Goal: Book appointment/travel/reservation

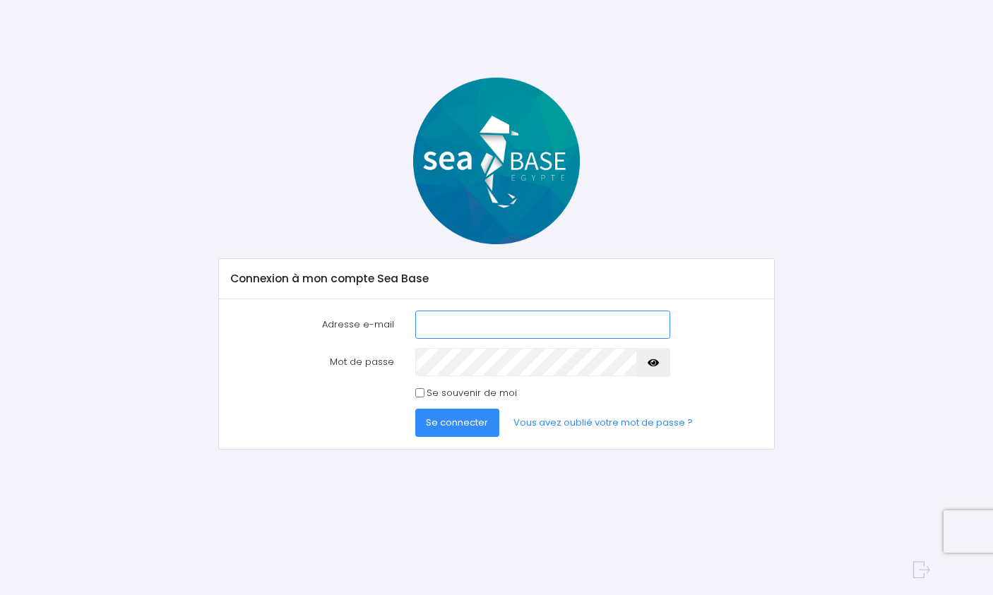
type input "[EMAIL_ADDRESS][DOMAIN_NAME]"
click at [441, 424] on span "Se connecter" at bounding box center [457, 422] width 62 height 13
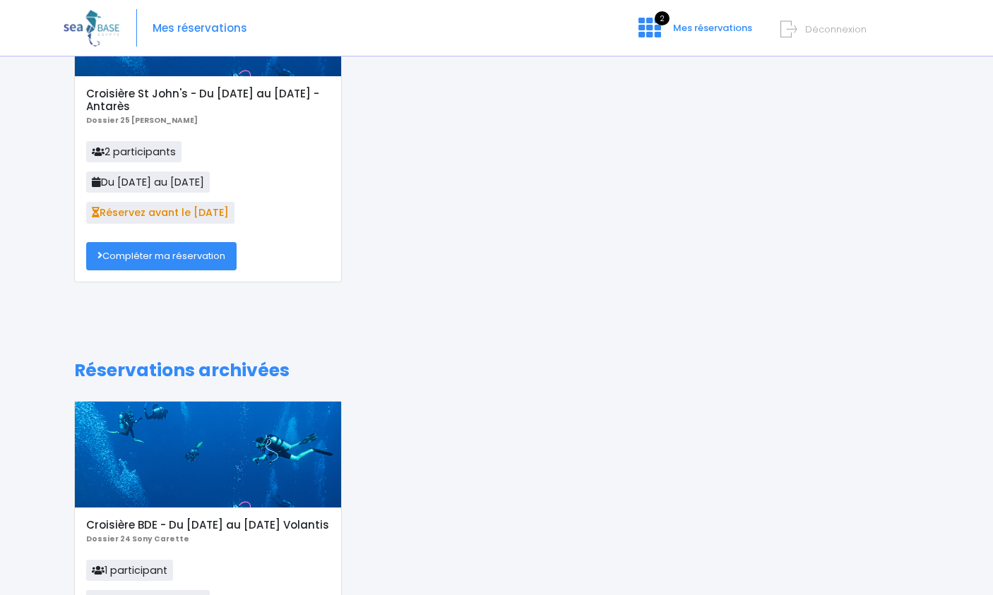
scroll to position [153, 0]
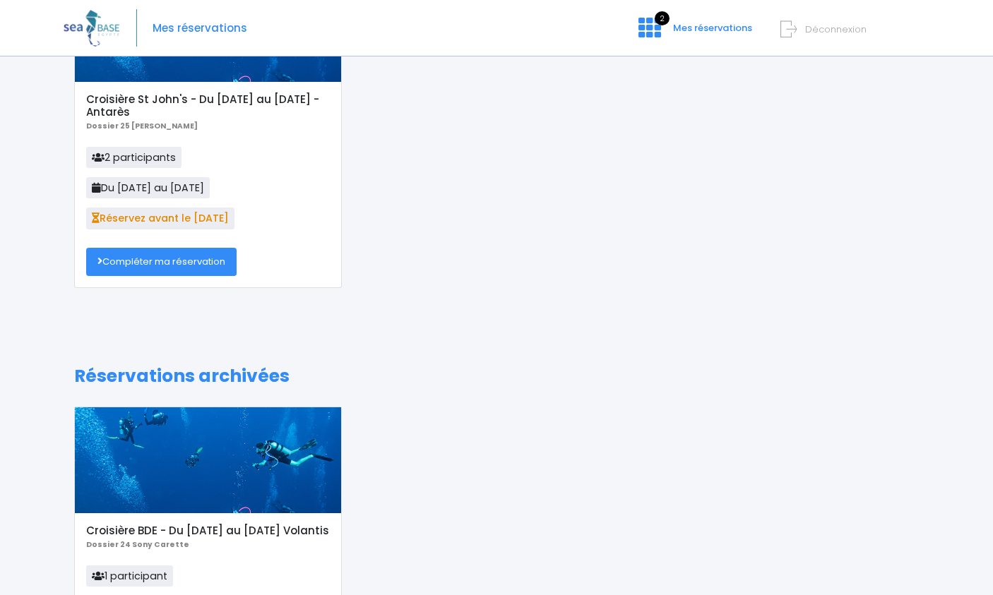
click at [155, 263] on link "Compléter ma réservation" at bounding box center [161, 262] width 150 height 28
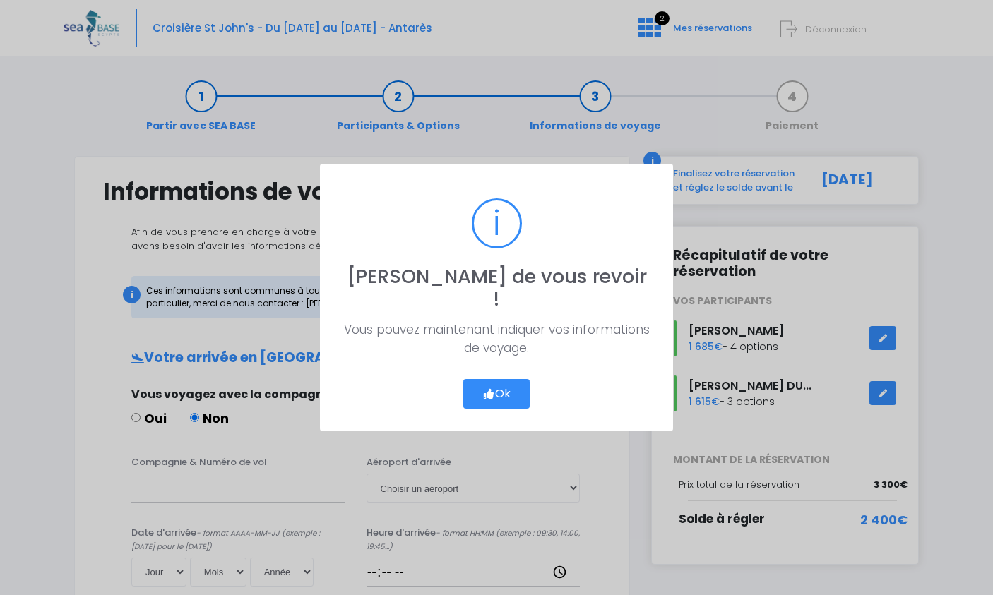
click at [489, 394] on icon "button" at bounding box center [488, 394] width 13 height 0
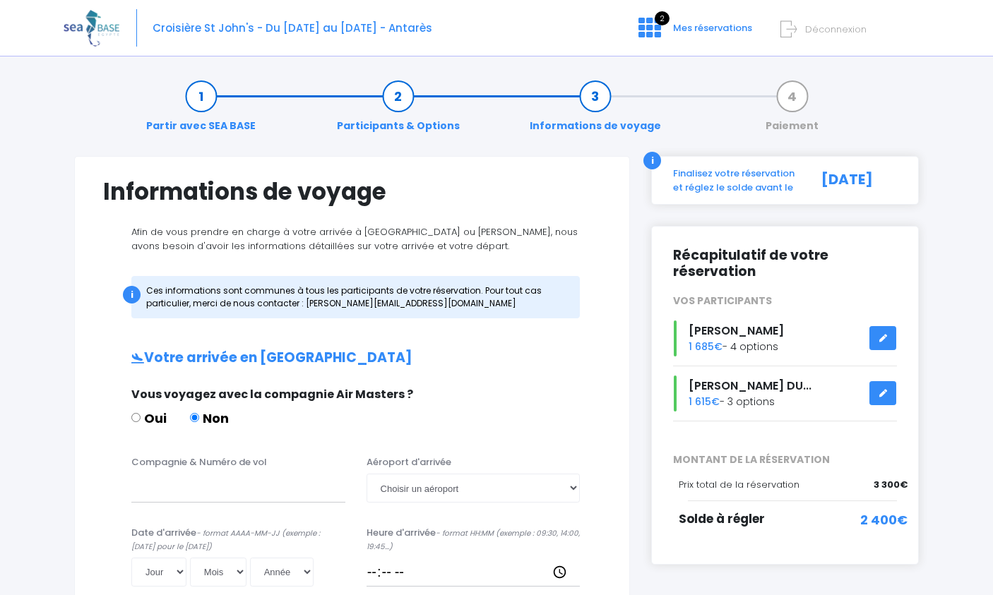
click at [883, 338] on icon at bounding box center [883, 338] width 10 height 0
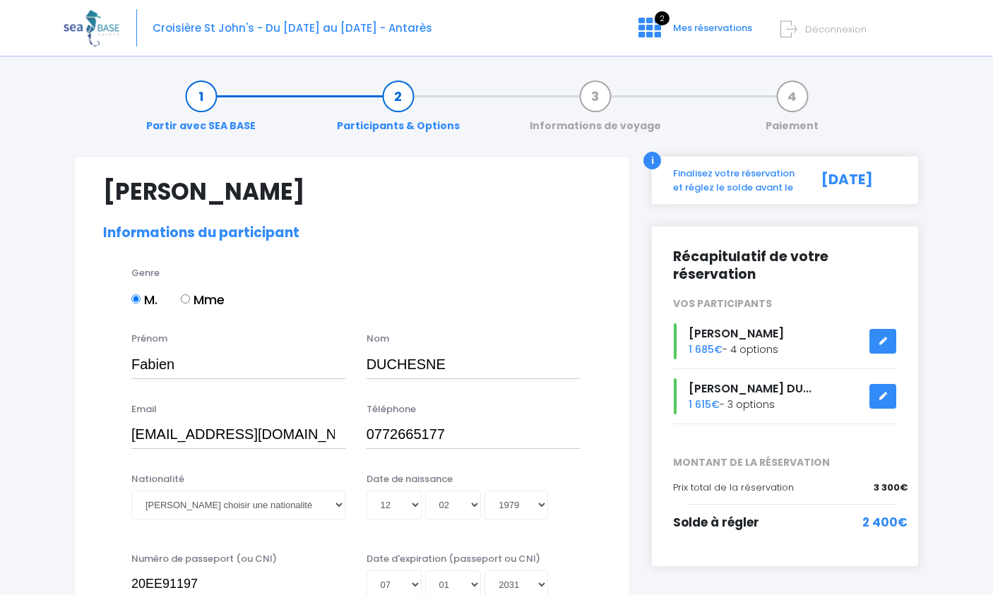
select select "PADI Advanced OW diver"
select select "42/43"
select select "L"
select select "ML"
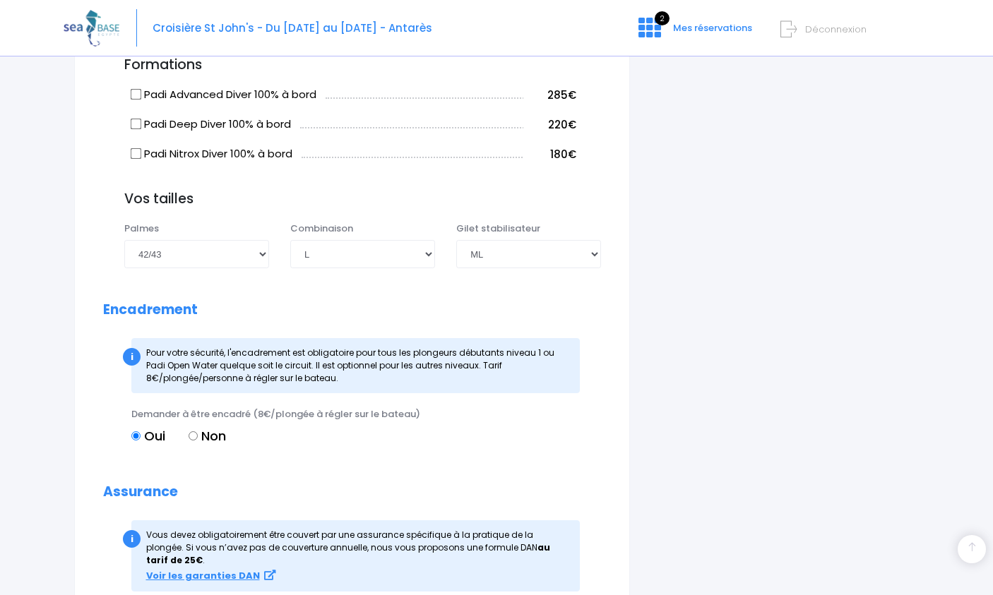
scroll to position [1229, 0]
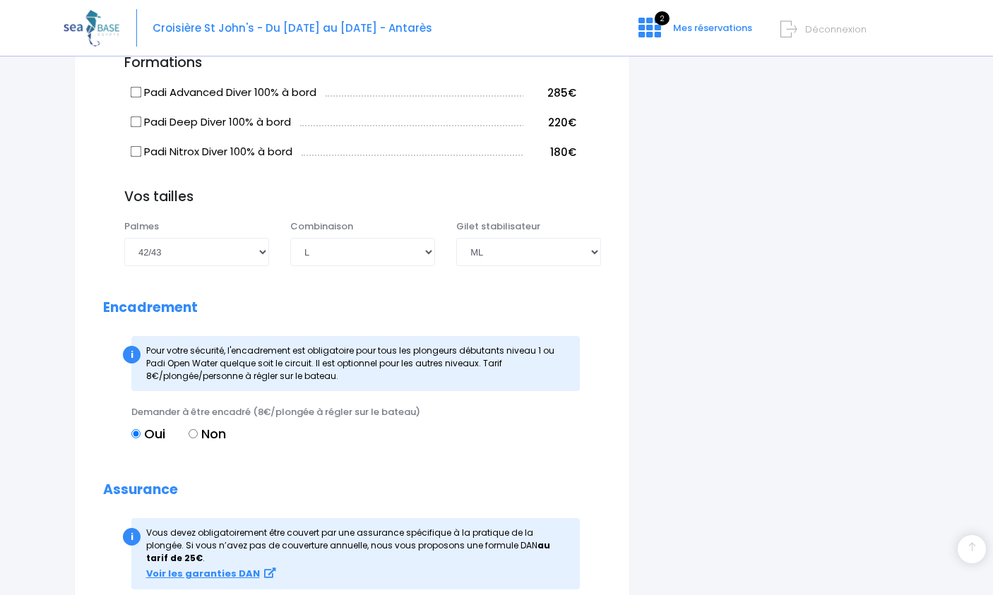
click at [131, 346] on div "i" at bounding box center [132, 355] width 18 height 18
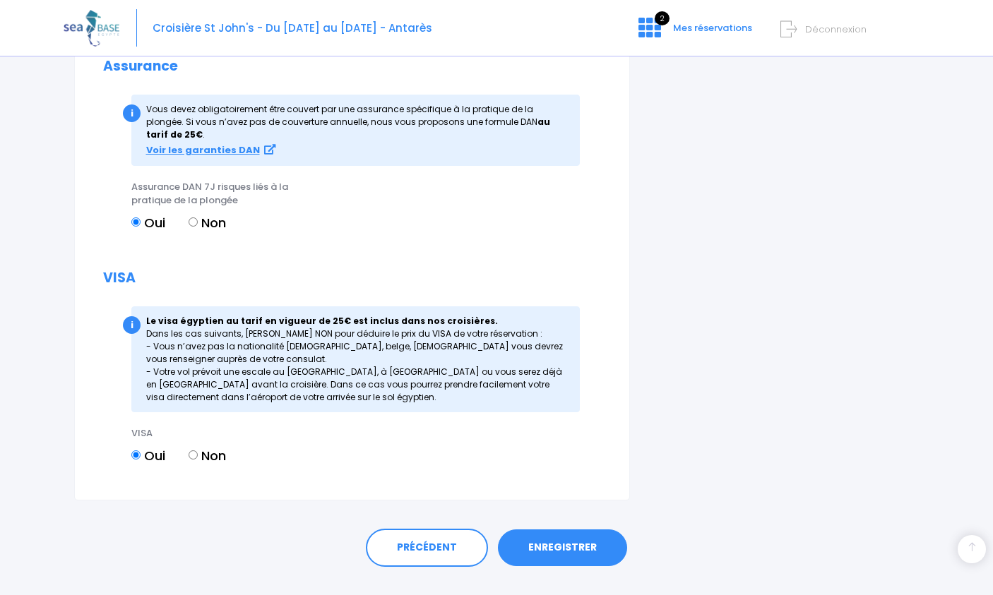
scroll to position [1652, 0]
click at [557, 530] on link "ENREGISTRER" at bounding box center [562, 548] width 129 height 37
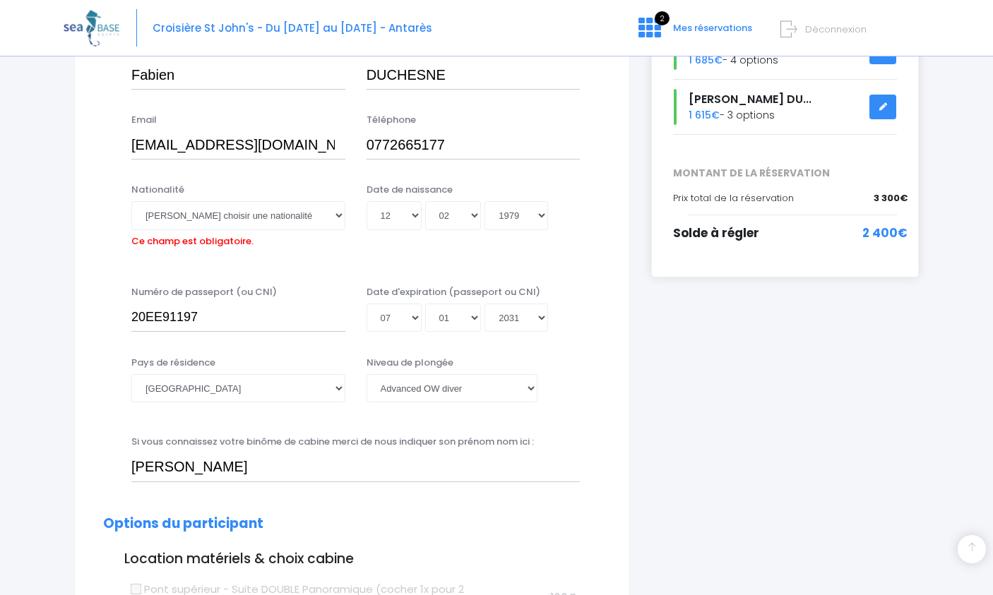
scroll to position [286, 0]
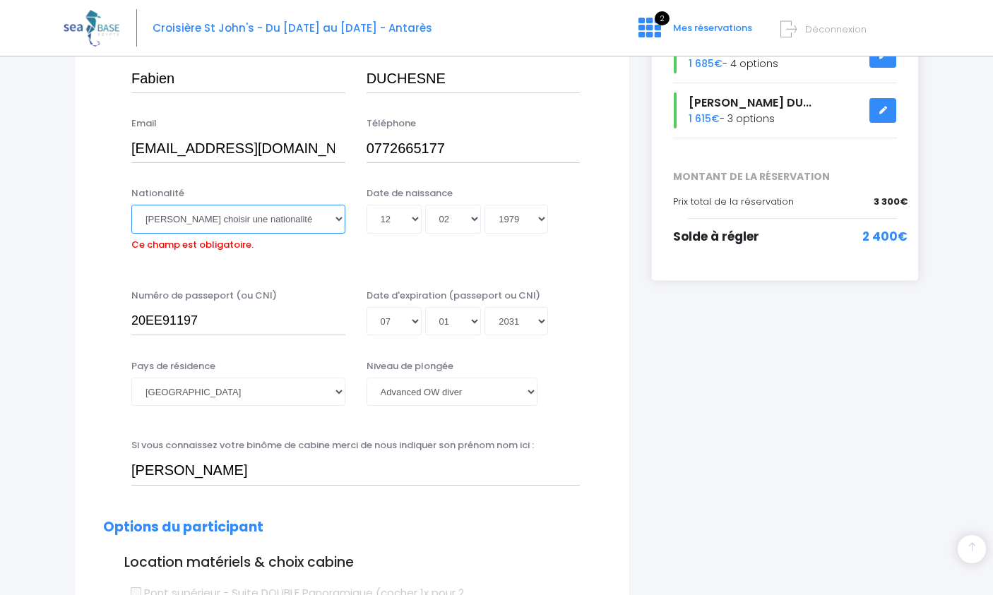
select select "Française"
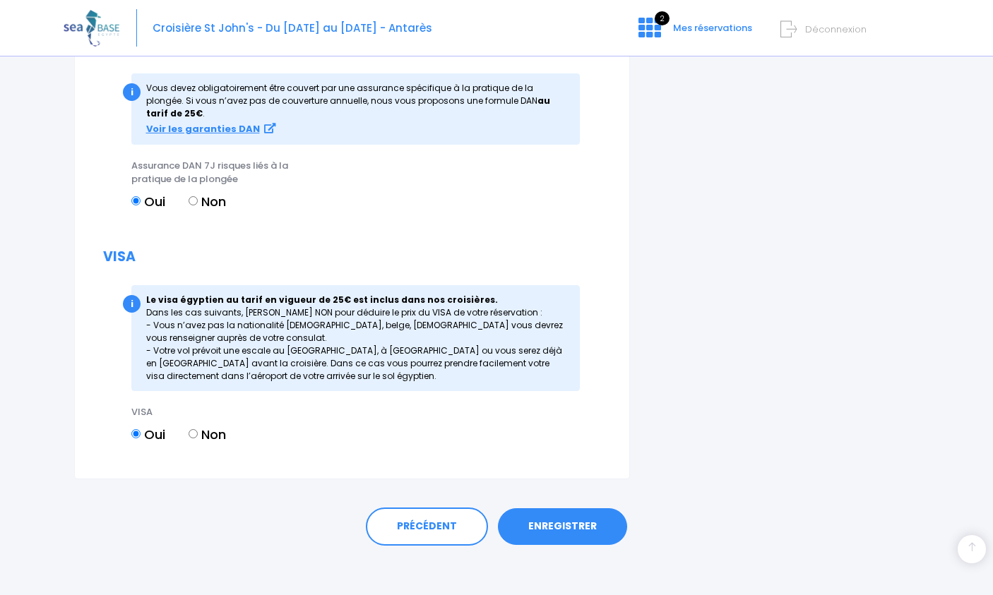
scroll to position [1652, 0]
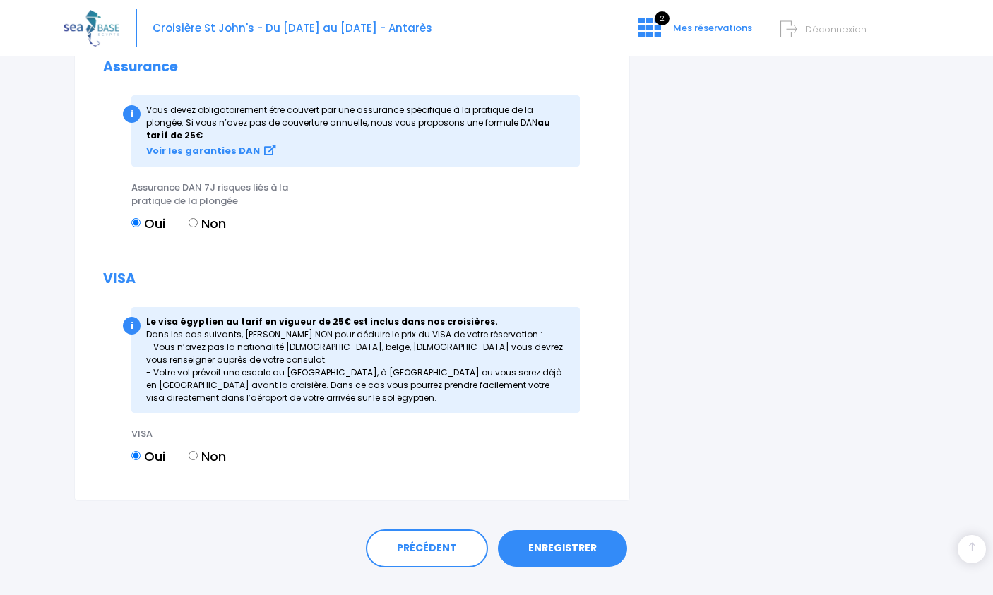
click at [538, 530] on link "ENREGISTRER" at bounding box center [562, 548] width 129 height 37
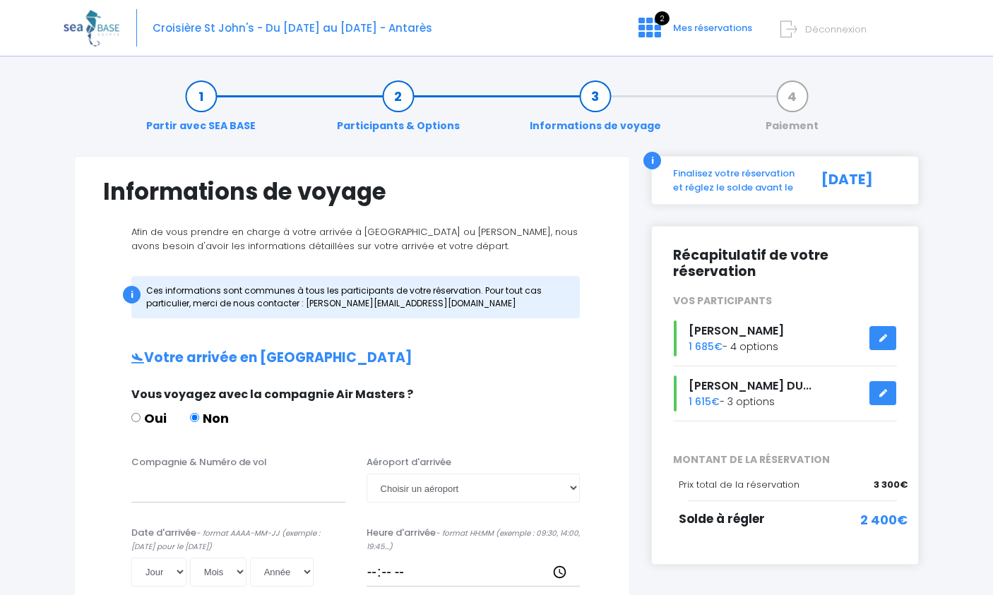
click at [883, 393] on icon at bounding box center [883, 393] width 10 height 0
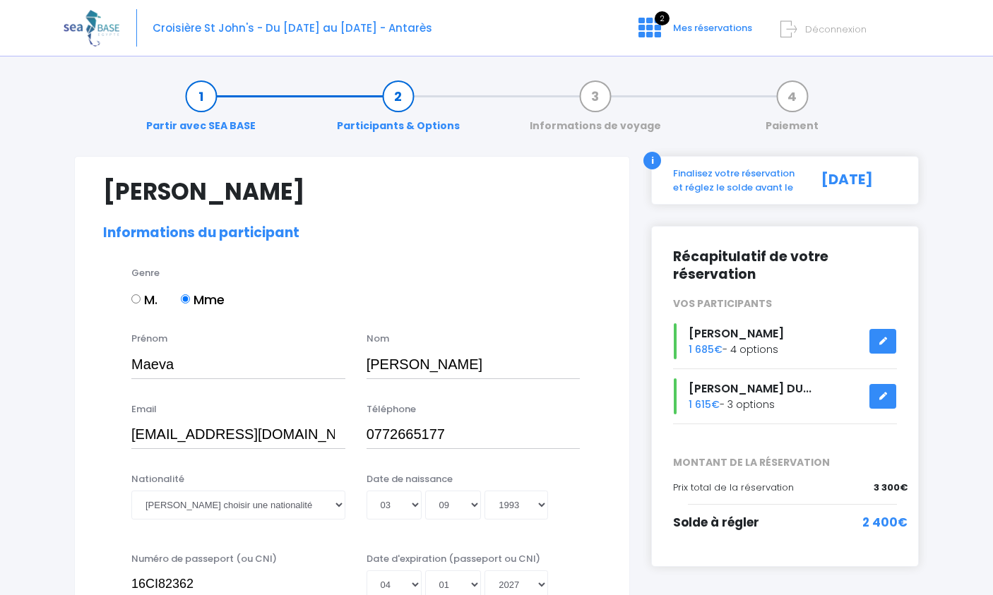
select select "PADI Advanced OW diver"
select select "42/43"
select select "ML"
select select "M"
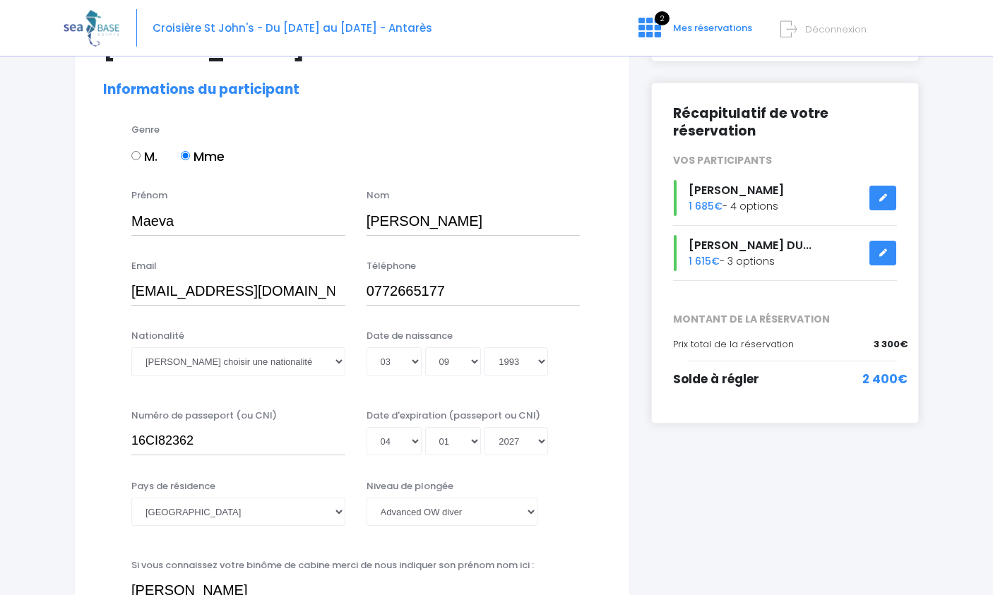
scroll to position [153, 0]
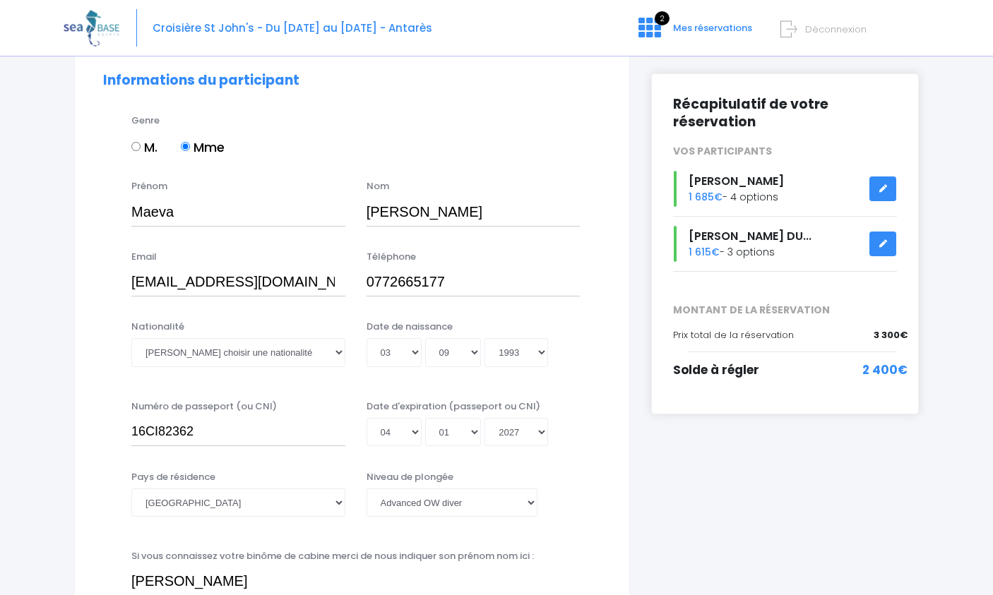
click at [306, 367] on div "Nationalité Veuillez choisir une nationalité Afghane Albanaise Algerienne Allem…" at bounding box center [238, 348] width 235 height 56
select select "Française"
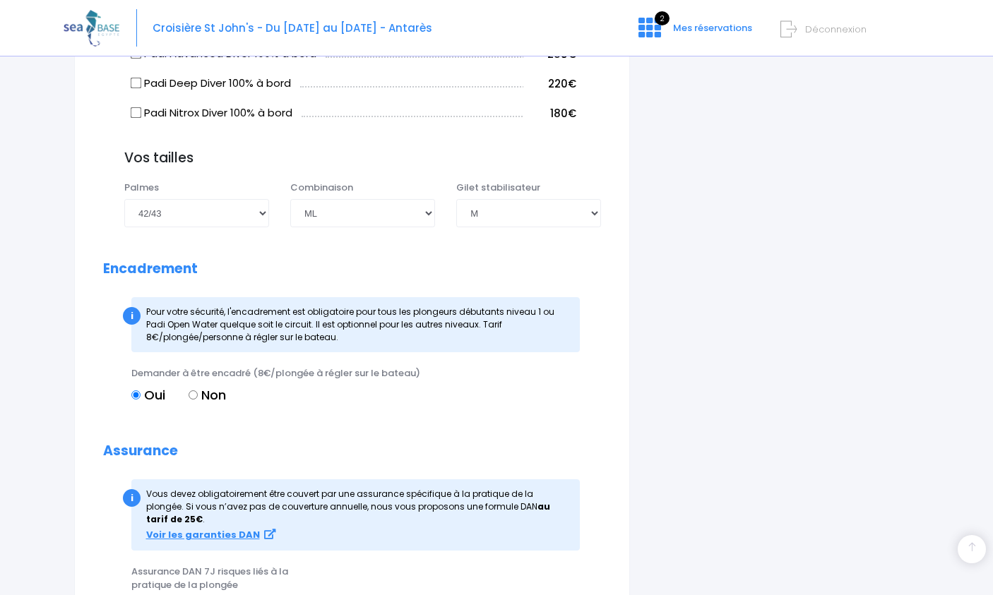
scroll to position [1267, 0]
click at [193, 391] on input "Non" at bounding box center [193, 395] width 9 height 9
radio input "true"
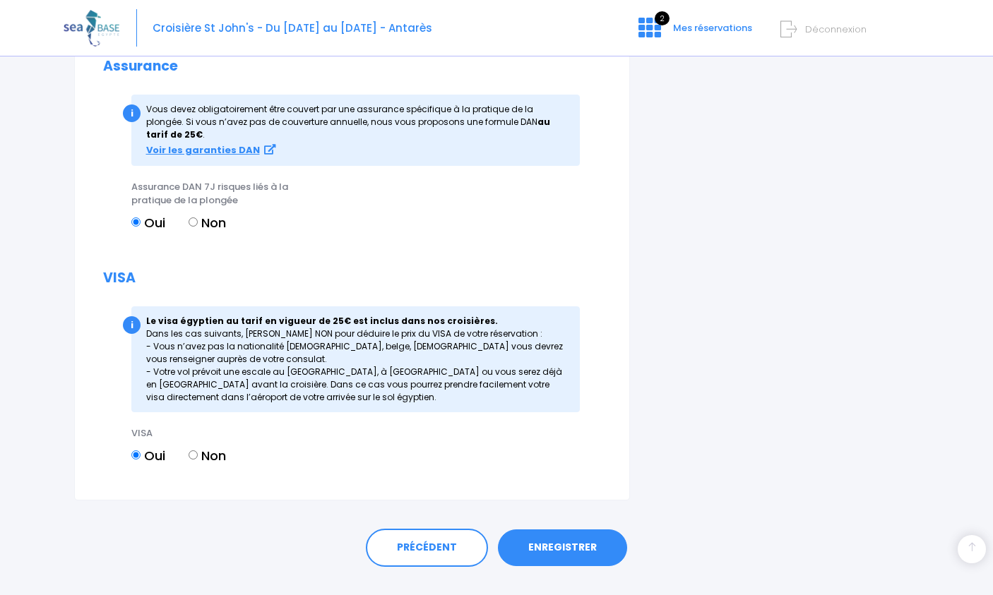
scroll to position [1652, 0]
click at [549, 530] on link "ENREGISTRER" at bounding box center [562, 548] width 129 height 37
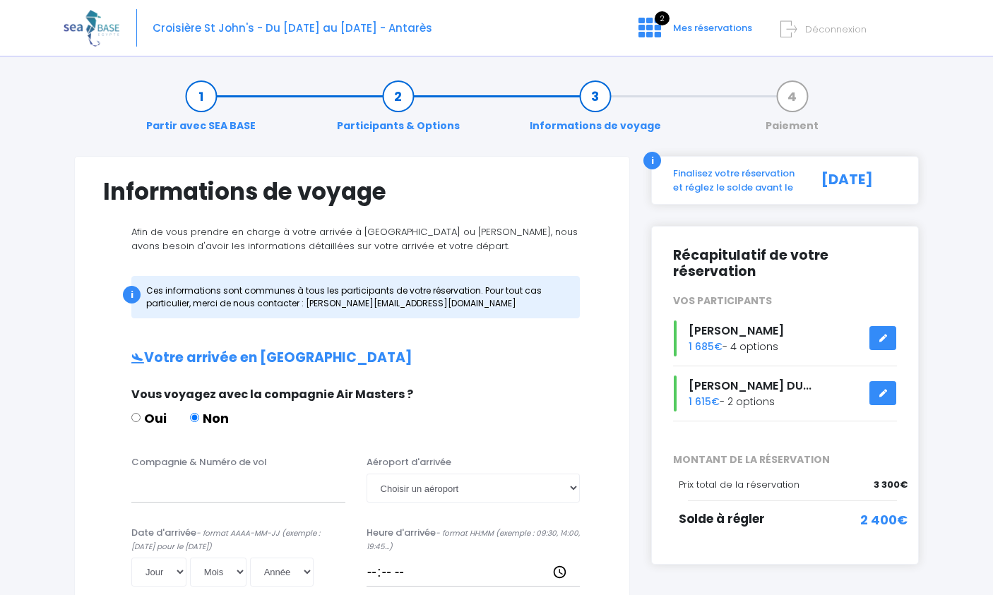
click at [885, 338] on icon at bounding box center [883, 338] width 10 height 0
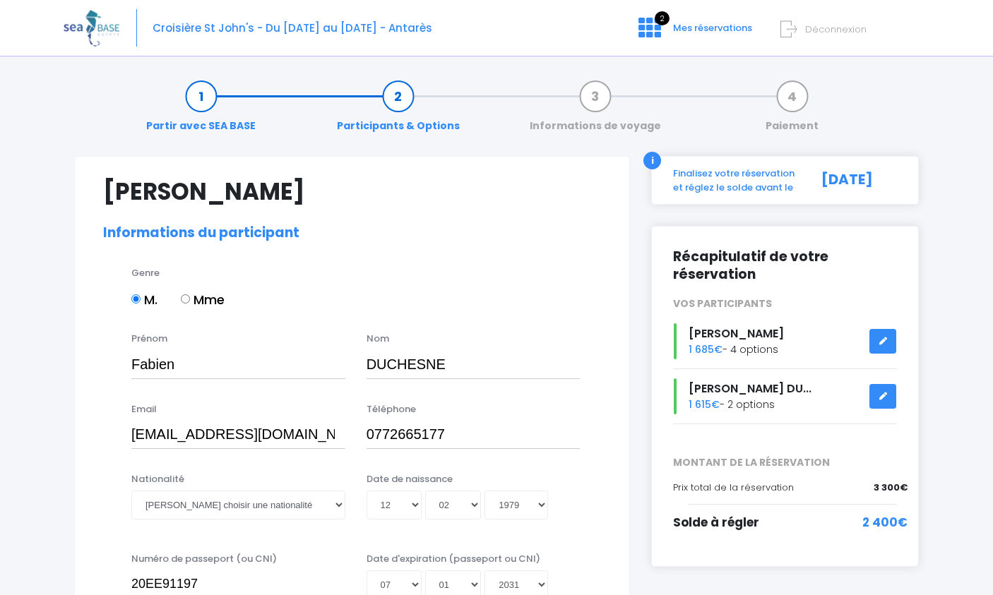
select select "PADI Advanced OW diver"
select select "42/43"
select select "L"
select select "ML"
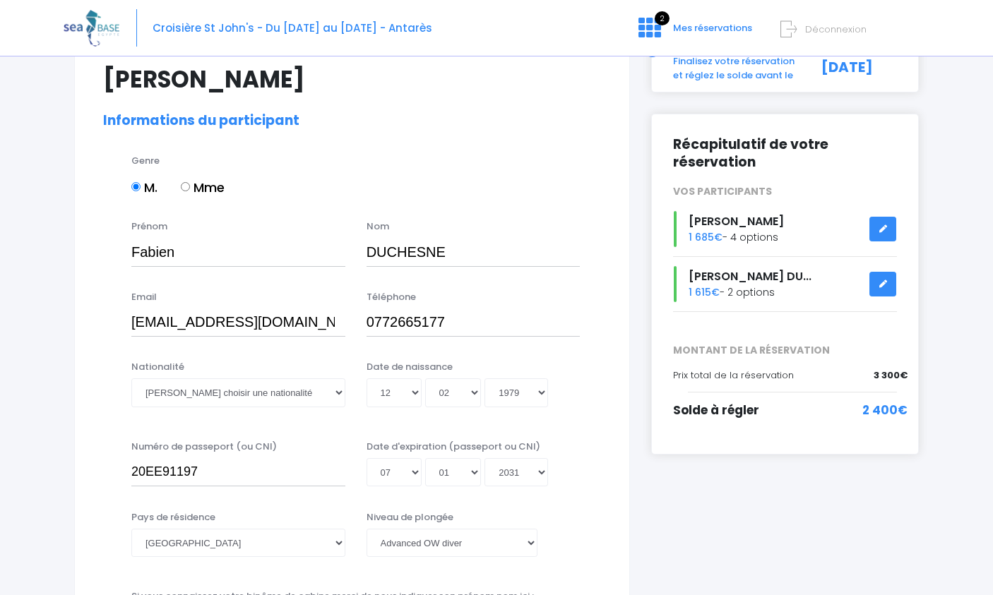
scroll to position [114, 0]
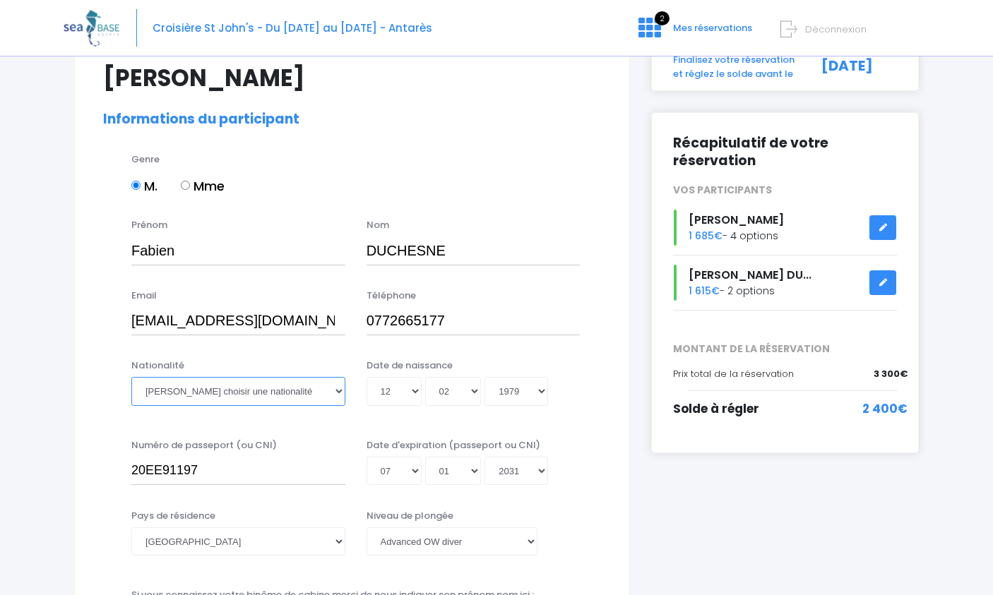
select select "Française"
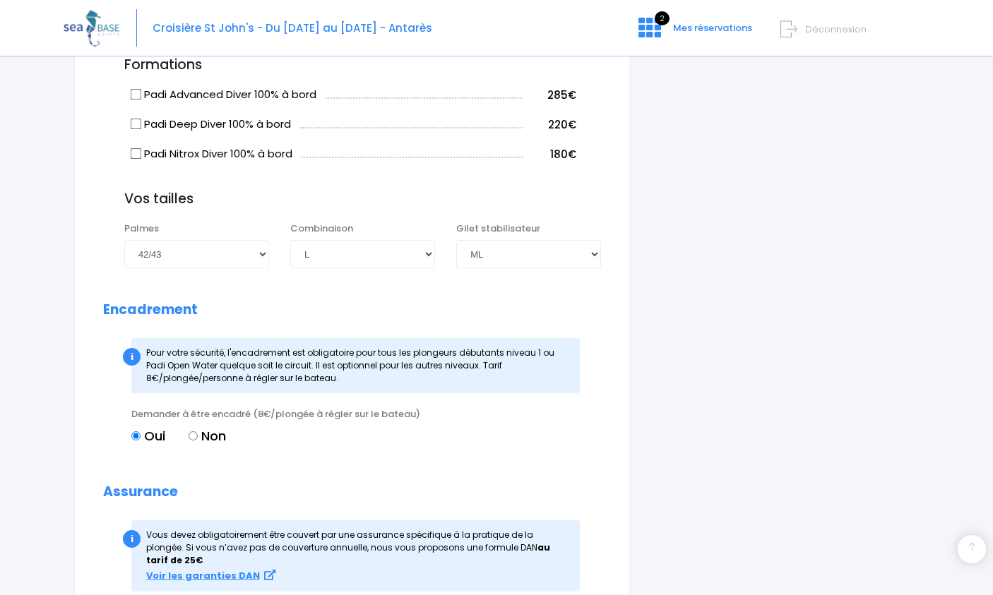
scroll to position [1229, 0]
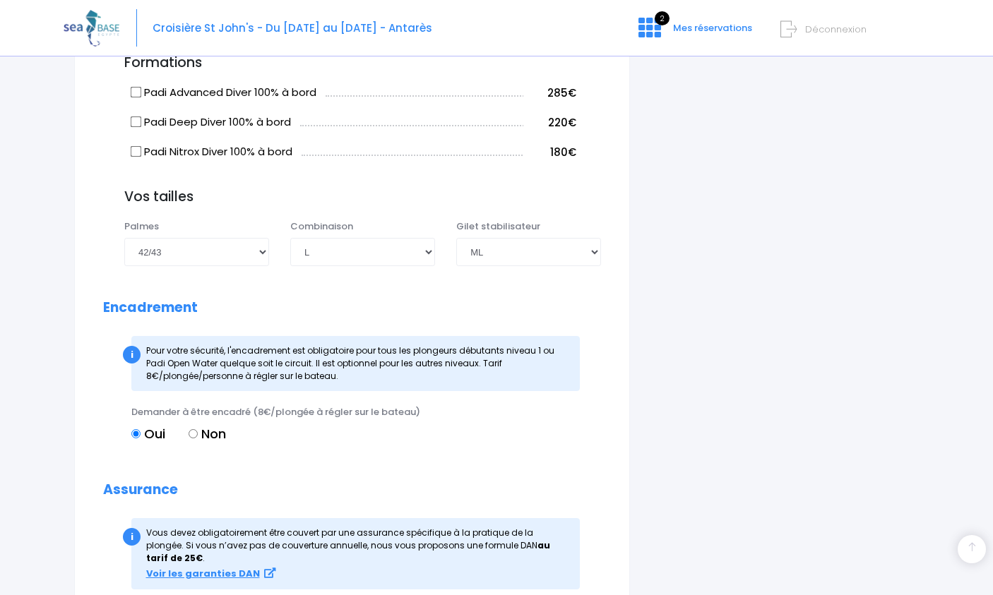
click at [191, 429] on input "Non" at bounding box center [193, 433] width 9 height 9
radio input "true"
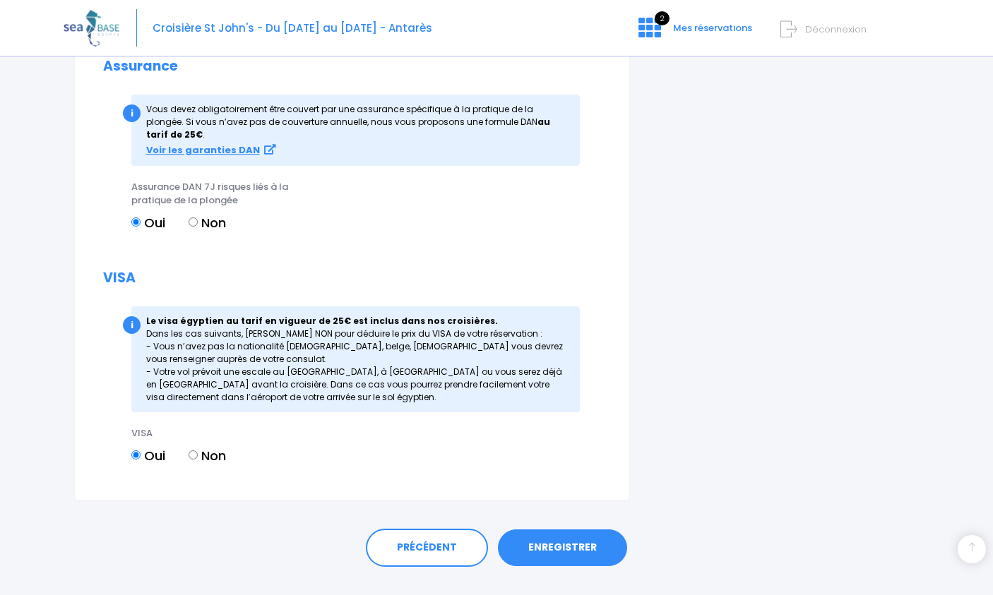
scroll to position [1652, 0]
click at [555, 530] on link "ENREGISTRER" at bounding box center [562, 548] width 129 height 37
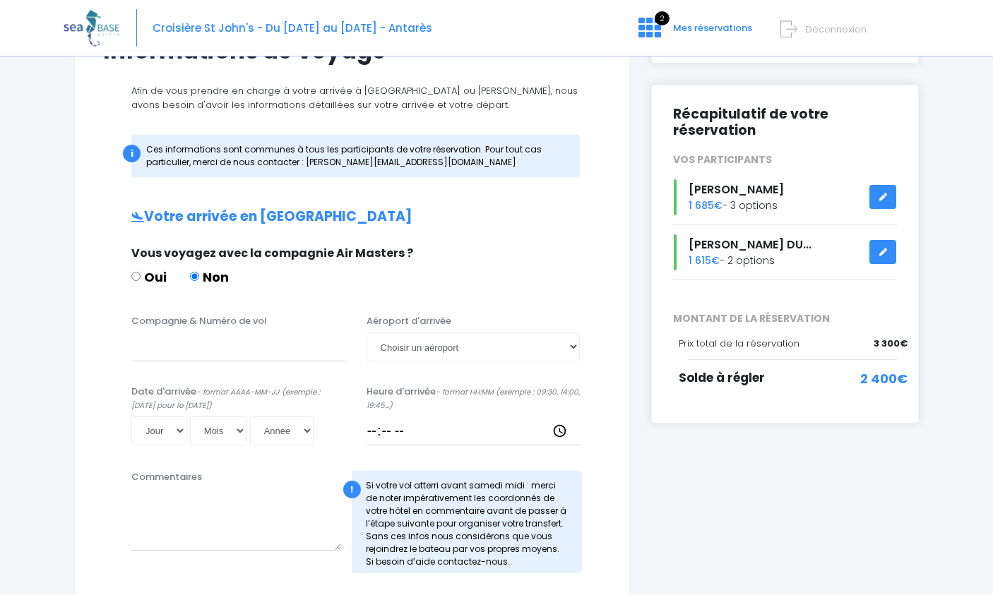
scroll to position [145, 0]
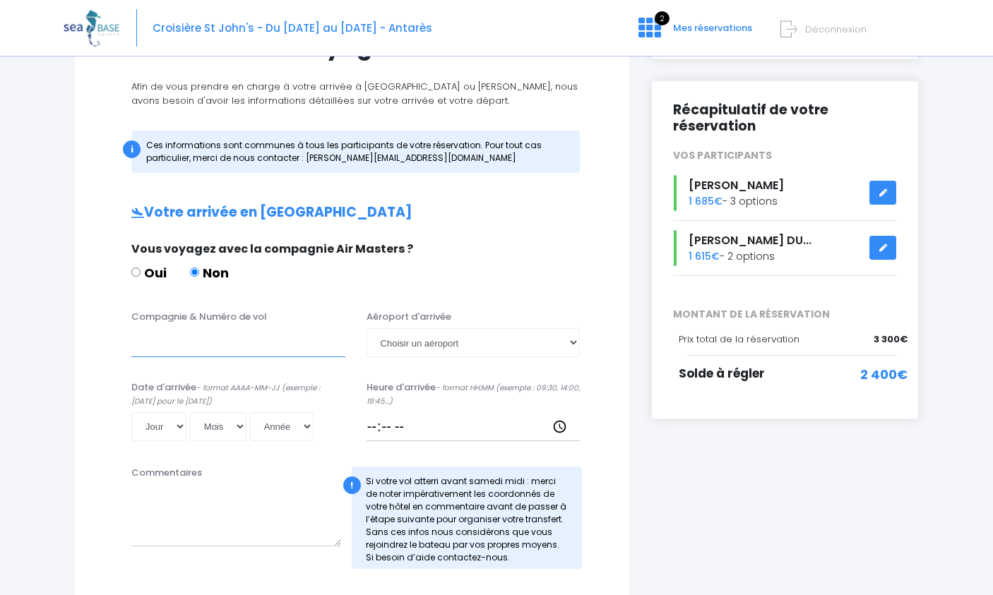
click at [210, 350] on input "Compagnie & Numéro de vol" at bounding box center [238, 342] width 214 height 28
type input "Transavia TO8066"
select select "Hurghada"
select select "06"
select select "12"
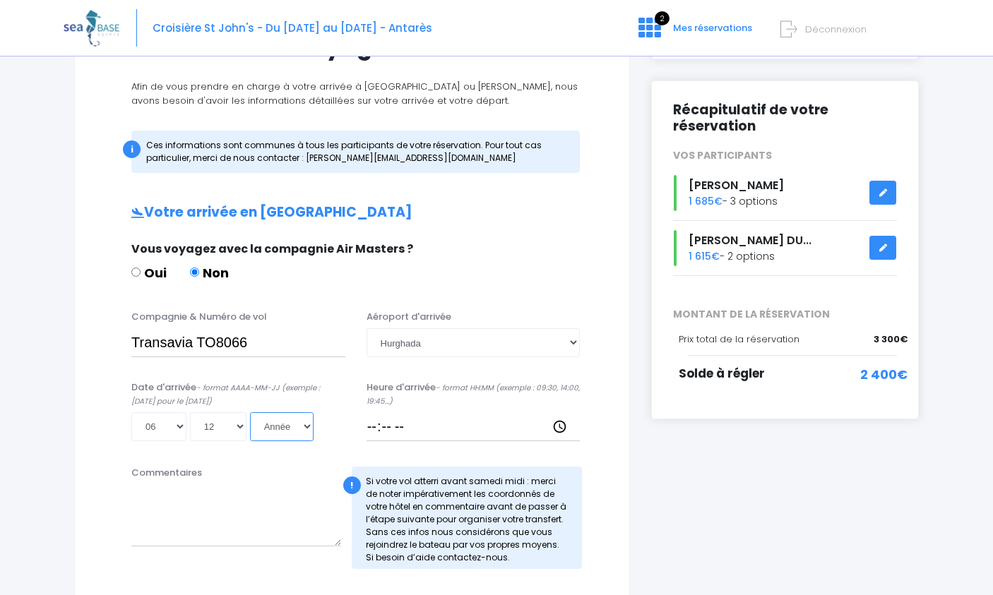
select select "2025"
type input "2025-12-06"
click at [419, 427] on input "Heure d'arrivée - format HH:MM (exemple : 09:30, 14:00, 19:45...)" at bounding box center [474, 426] width 214 height 28
click at [292, 534] on textarea "Commentaires" at bounding box center [236, 516] width 210 height 62
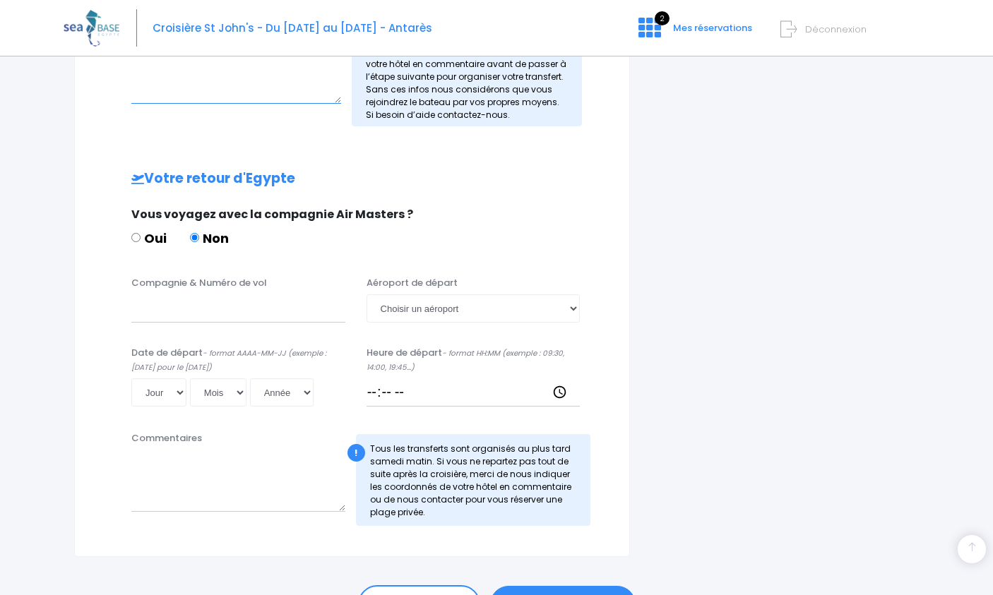
scroll to position [588, 0]
click at [185, 310] on input "Compagnie & Numéro de vol" at bounding box center [238, 309] width 214 height 28
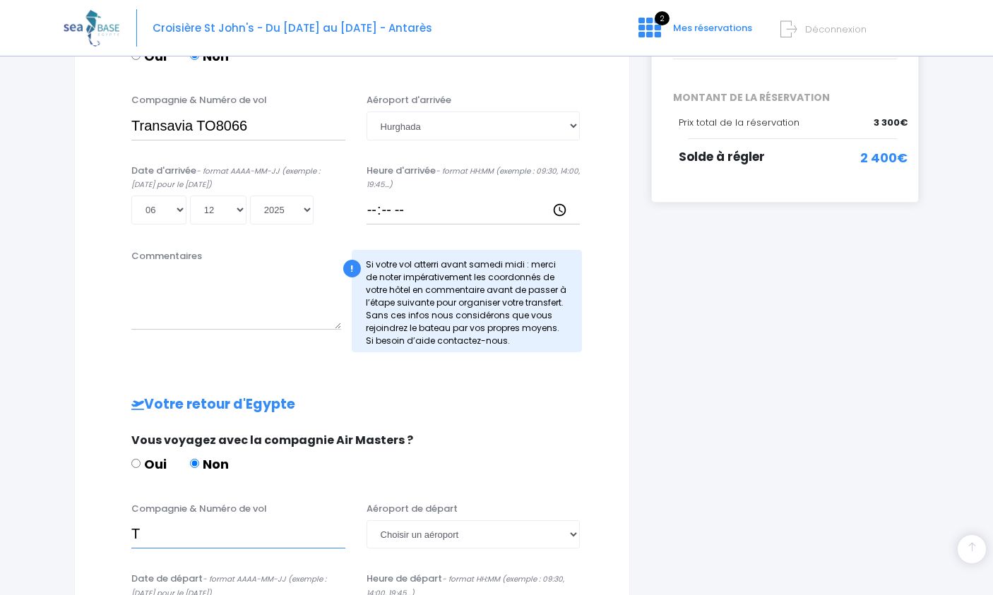
scroll to position [346, 0]
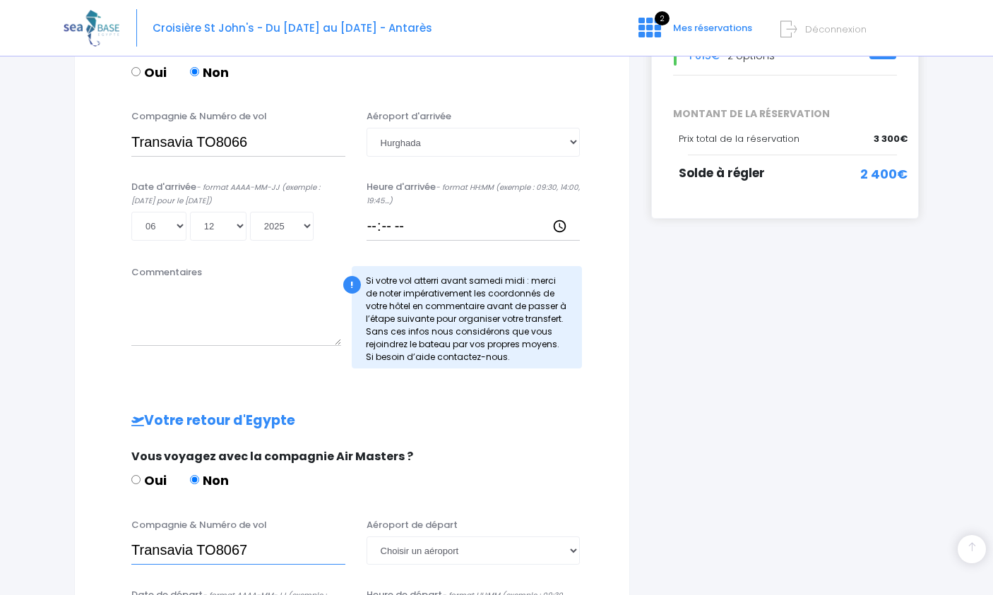
type input "Transavia TO8067"
select select "Hurghada"
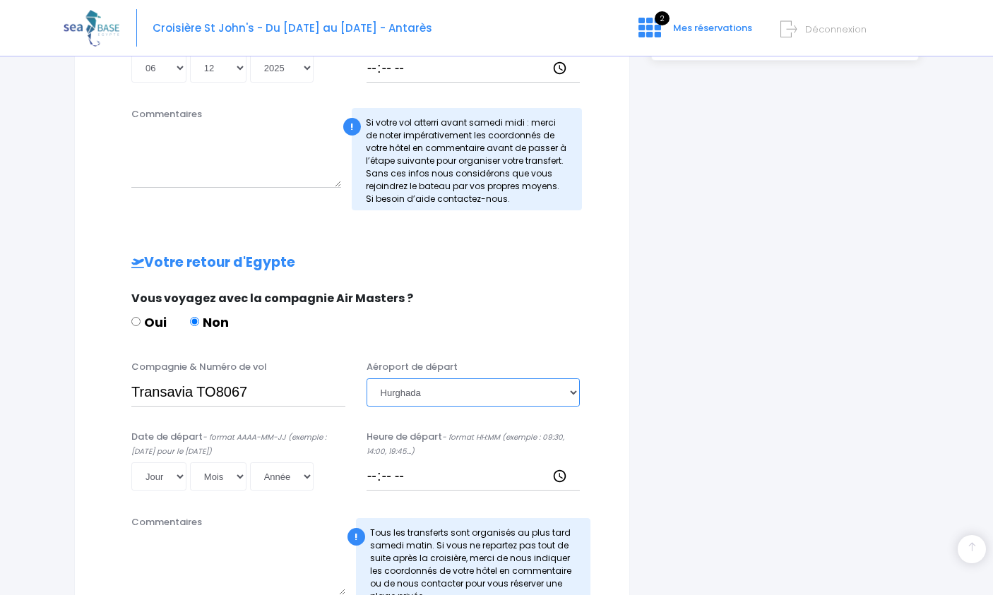
scroll to position [506, 0]
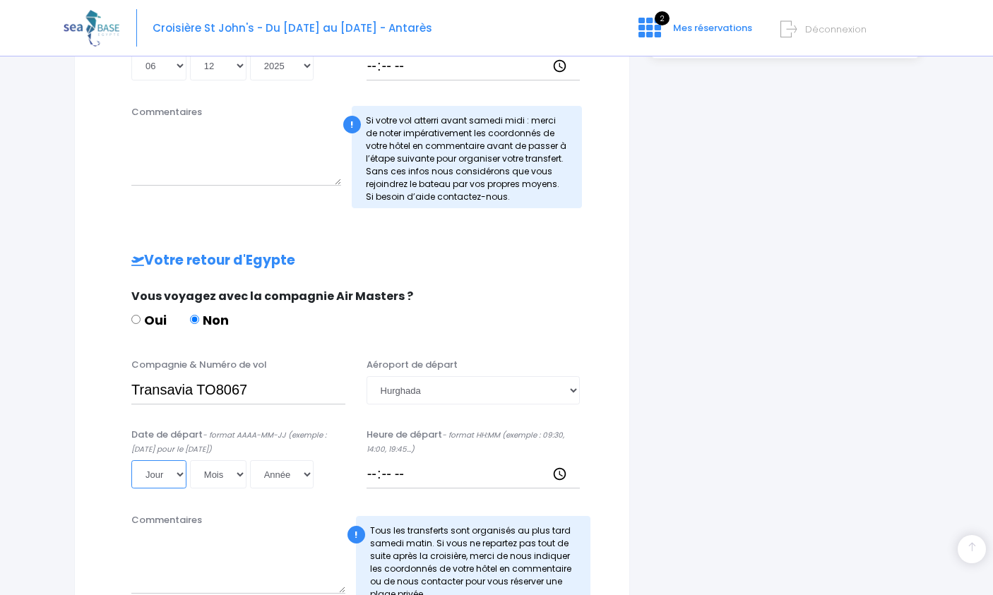
select select "13"
select select "12"
select select "2025"
type input "2025-12-13"
click at [409, 477] on input "Heure de départ - format HH:MM (exemple : 09:30, 14:00, 19:45...)" at bounding box center [474, 475] width 214 height 28
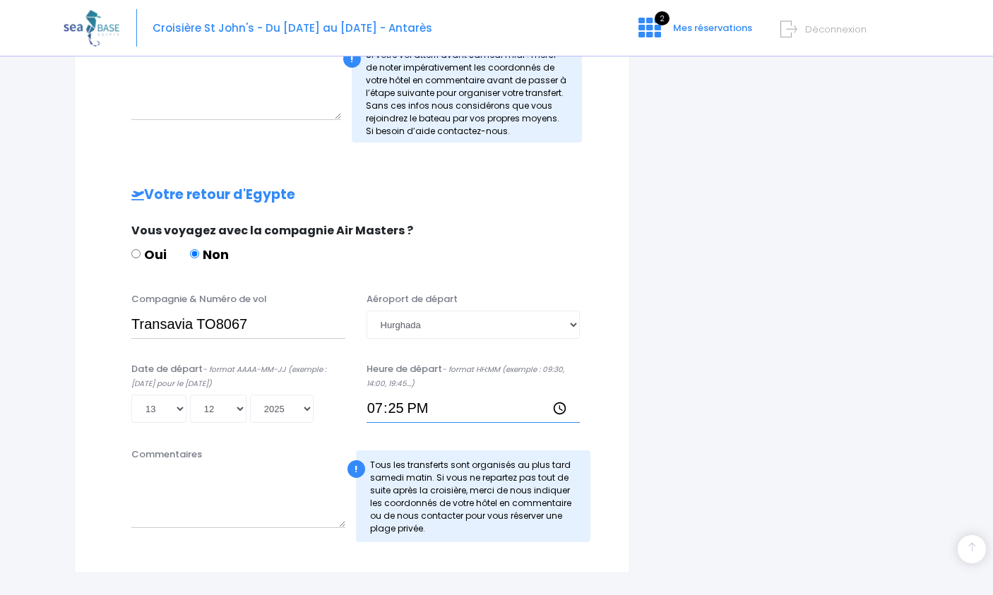
scroll to position [652, 0]
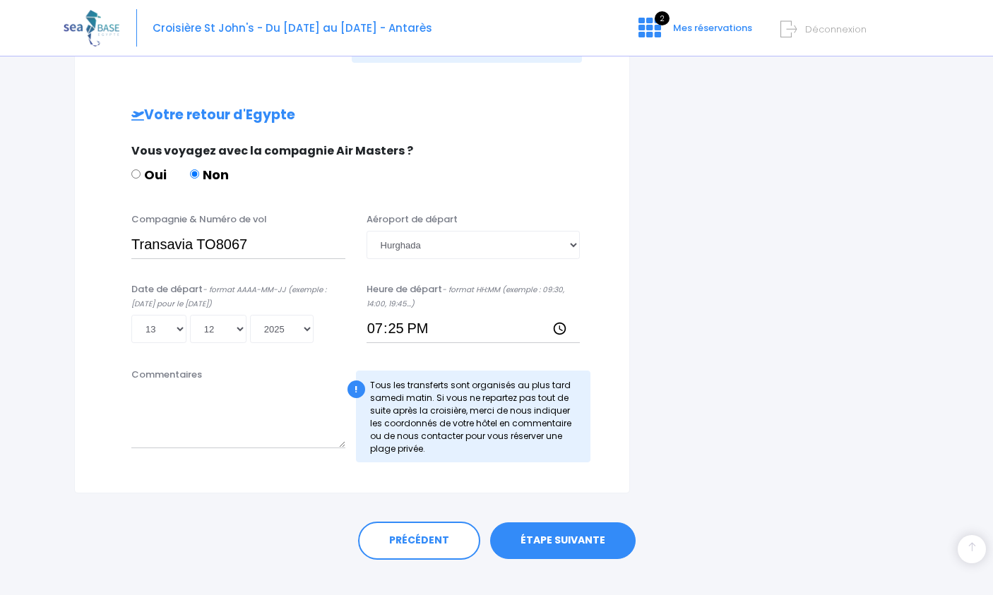
type input "19:25"
click at [547, 529] on link "ÉTAPE SUIVANTE" at bounding box center [562, 541] width 145 height 37
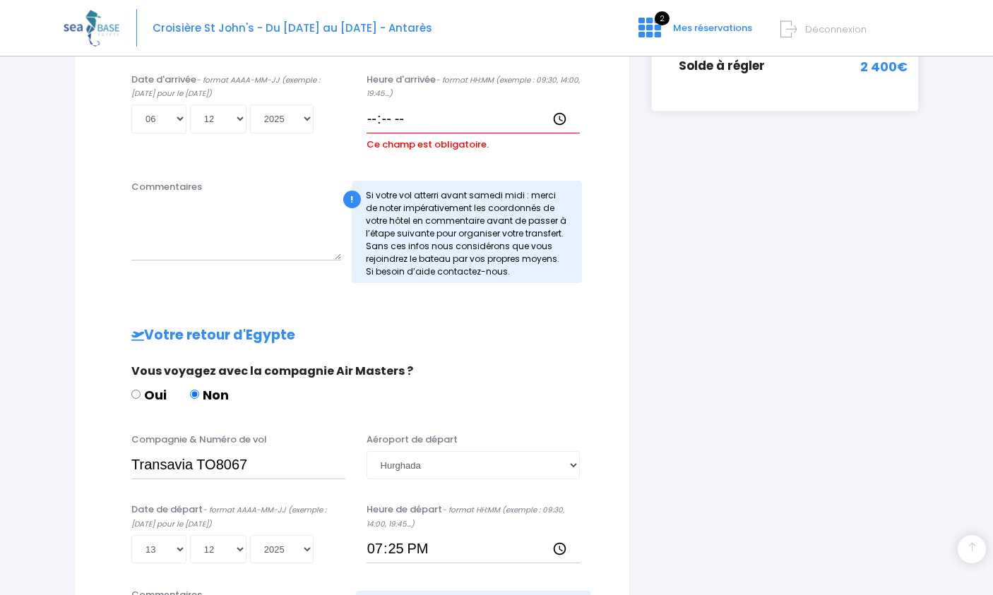
scroll to position [415, 0]
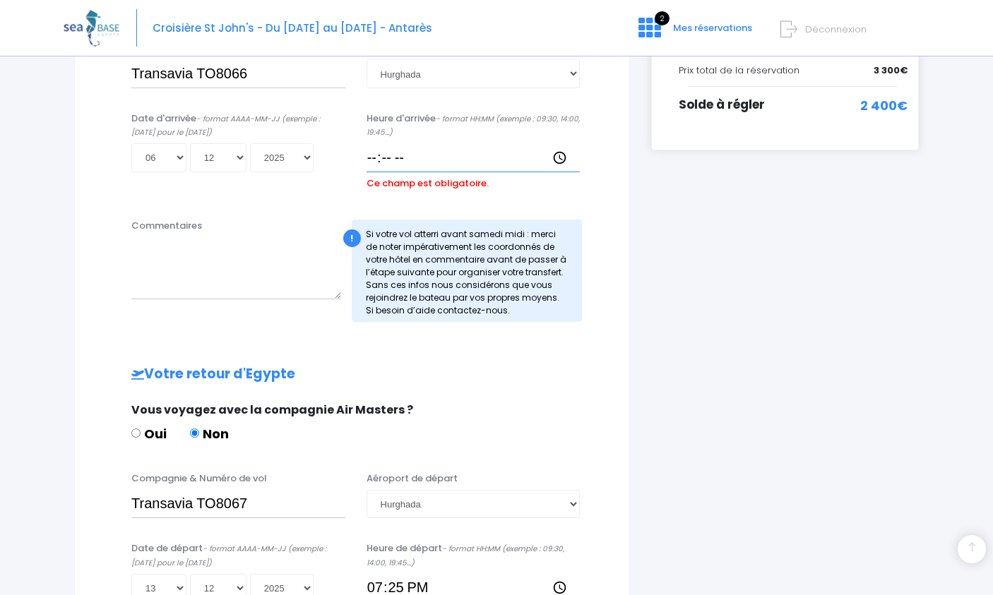
click at [413, 159] on input "Heure d'arrivée - format HH:MM (exemple : 09:30, 14:00, 19:45...)" at bounding box center [474, 157] width 214 height 28
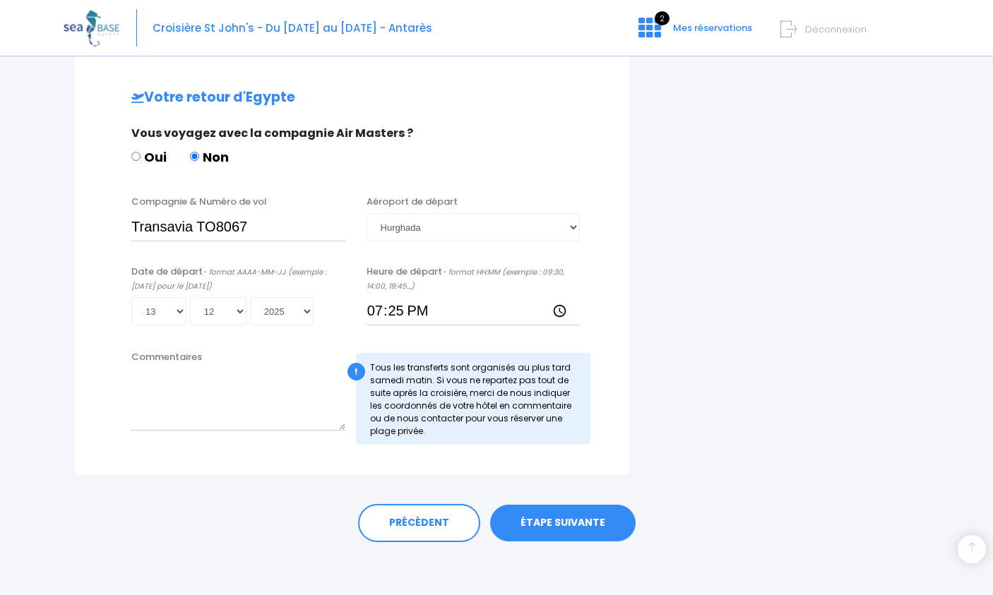
scroll to position [669, 0]
type input "18:30"
click at [549, 516] on link "ÉTAPE SUIVANTE" at bounding box center [562, 524] width 145 height 37
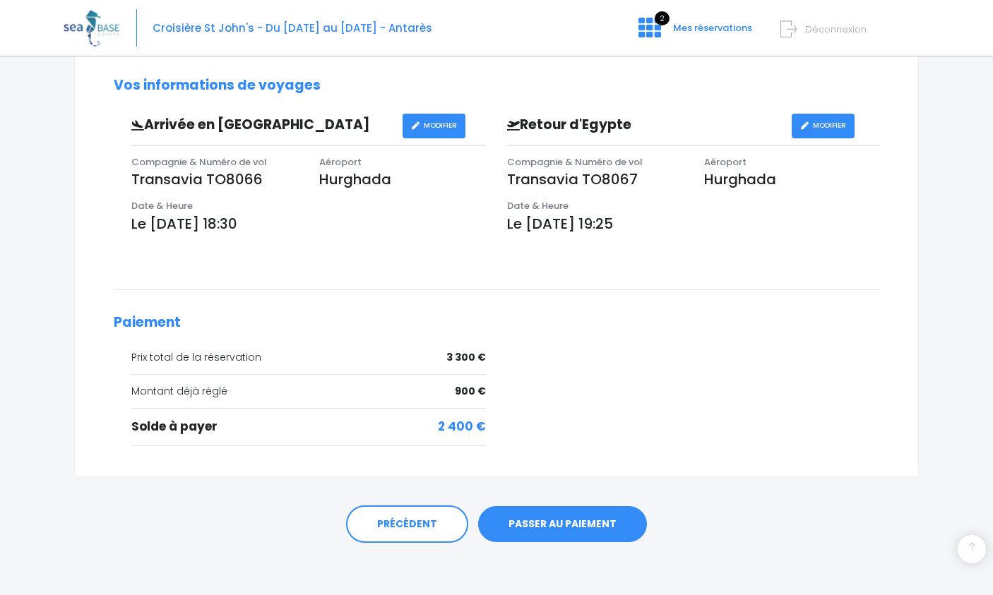
scroll to position [432, 0]
click at [524, 516] on link "PASSER AU PAIEMENT" at bounding box center [562, 525] width 169 height 37
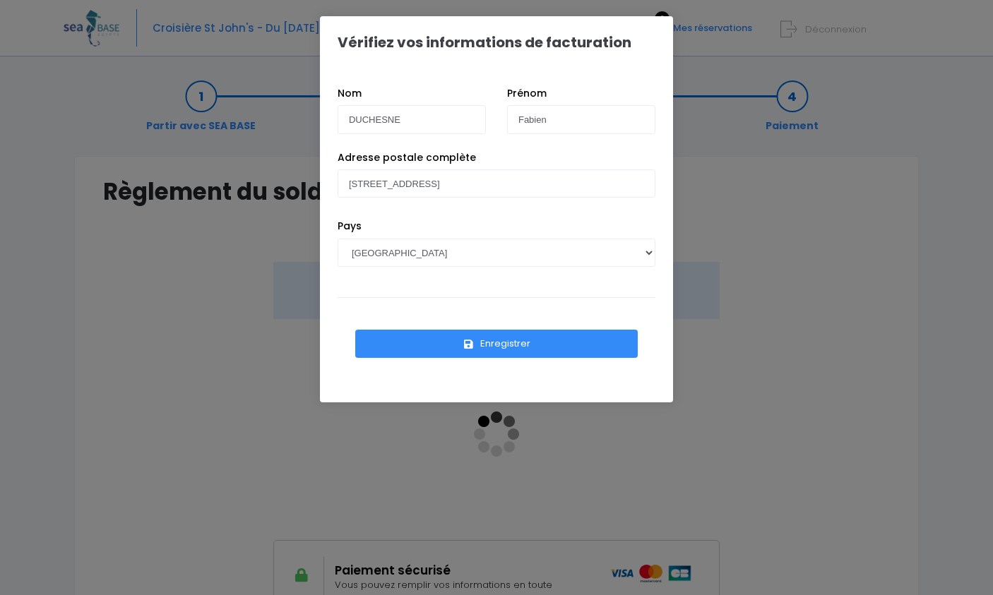
click at [516, 349] on button "Enregistrer" at bounding box center [496, 344] width 283 height 28
